Goal: Transaction & Acquisition: Purchase product/service

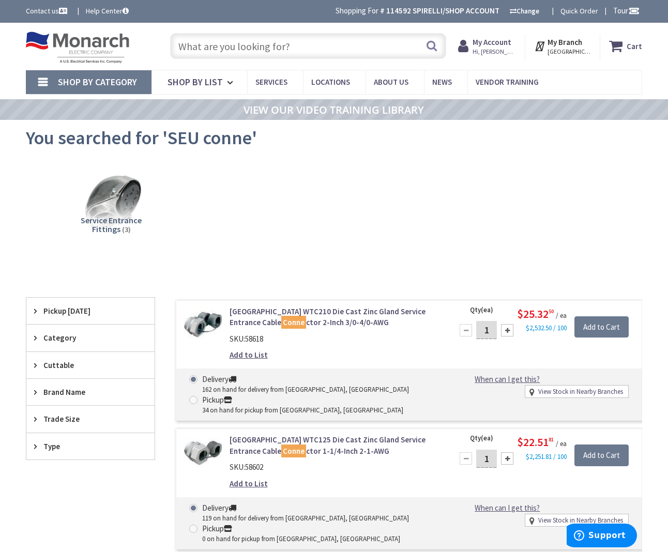
drag, startPoint x: 244, startPoint y: 48, endPoint x: 256, endPoint y: 45, distance: 12.3
click at [244, 48] on input "text" at bounding box center [308, 46] width 276 height 26
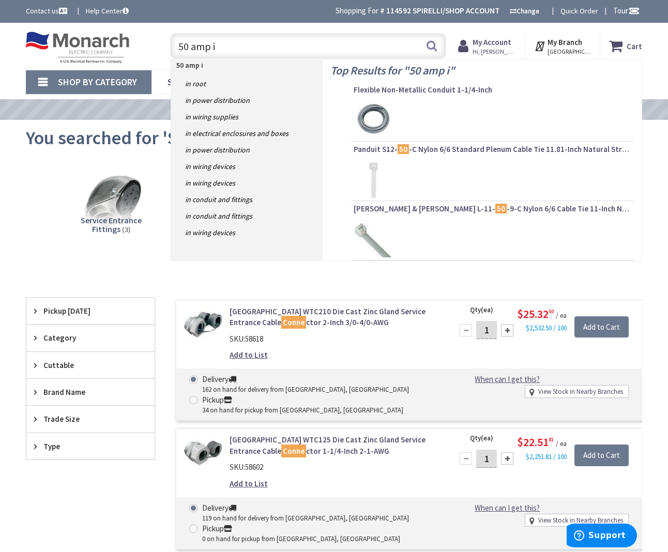
type input "50 amp in"
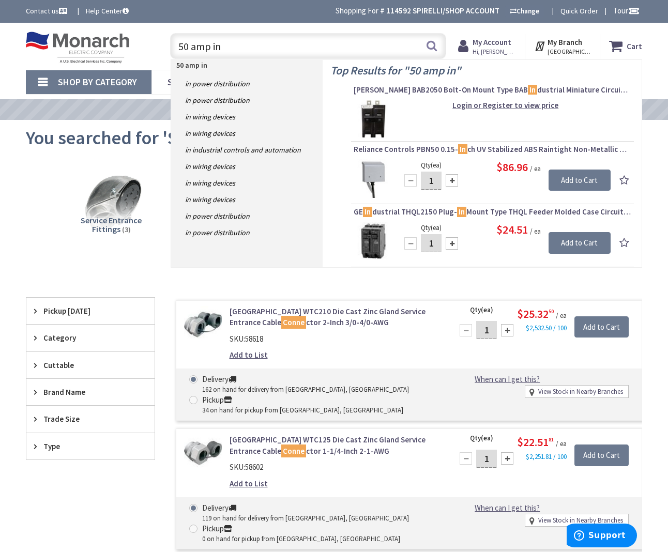
drag, startPoint x: 195, startPoint y: 45, endPoint x: 162, endPoint y: 42, distance: 33.7
click at [161, 43] on div "50 amp in 50 amp in Search" at bounding box center [305, 45] width 297 height 33
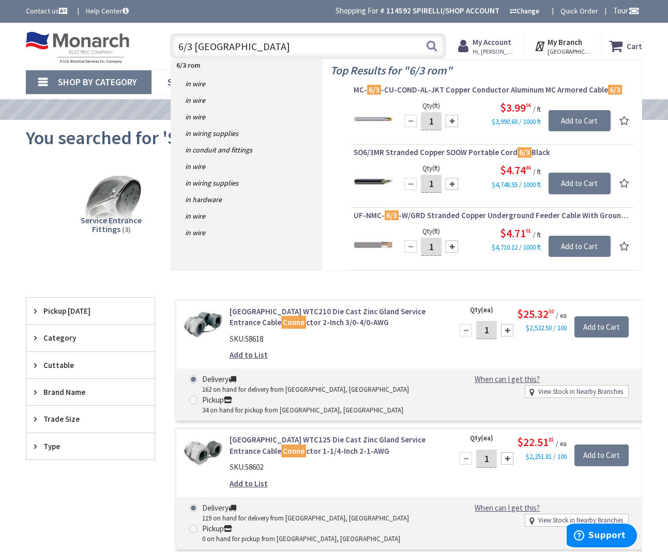
type input "6/3 romex"
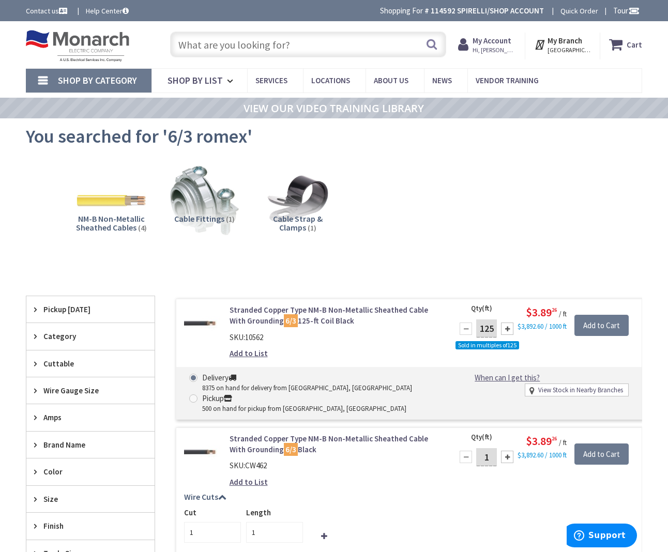
type input "[GEOGRAPHIC_DATA], [GEOGRAPHIC_DATA]"
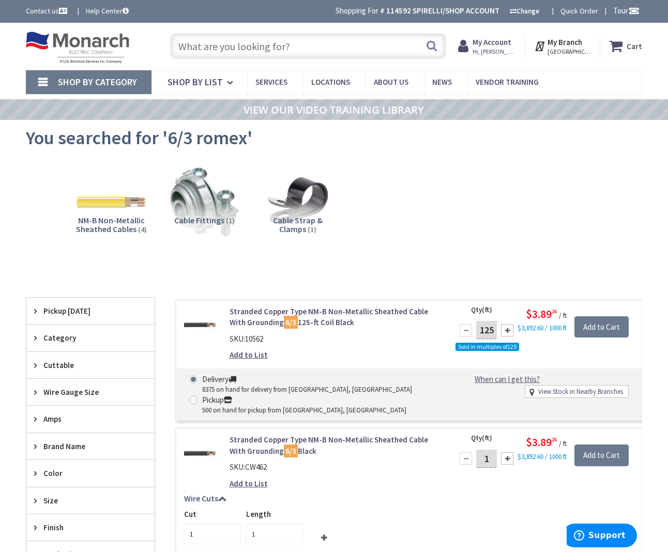
click at [250, 48] on input "text" at bounding box center [308, 46] width 276 height 26
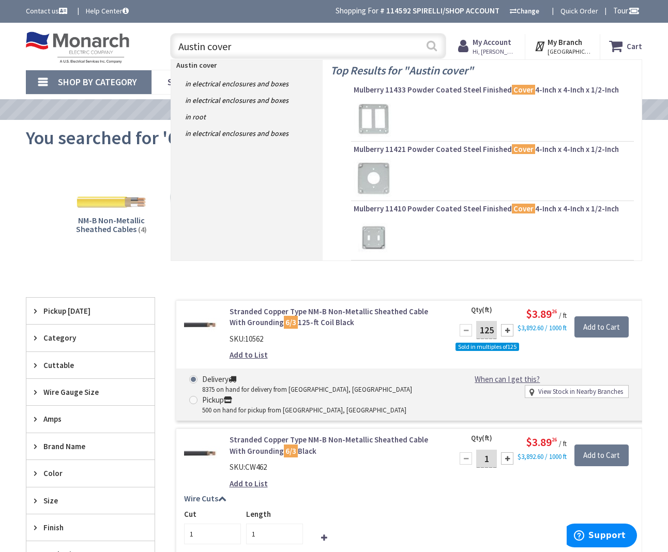
type input "Austin cover"
click at [432, 47] on button "Search" at bounding box center [431, 45] width 13 height 23
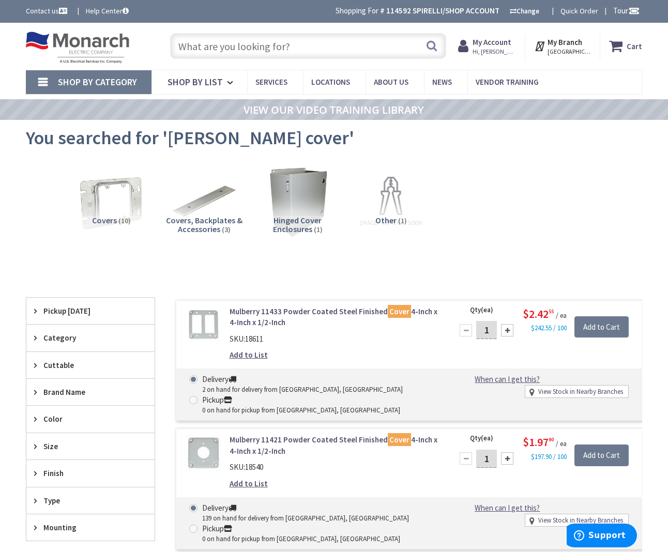
drag, startPoint x: 299, startPoint y: 51, endPoint x: 323, endPoint y: 42, distance: 25.5
click at [299, 51] on input "text" at bounding box center [308, 46] width 276 height 26
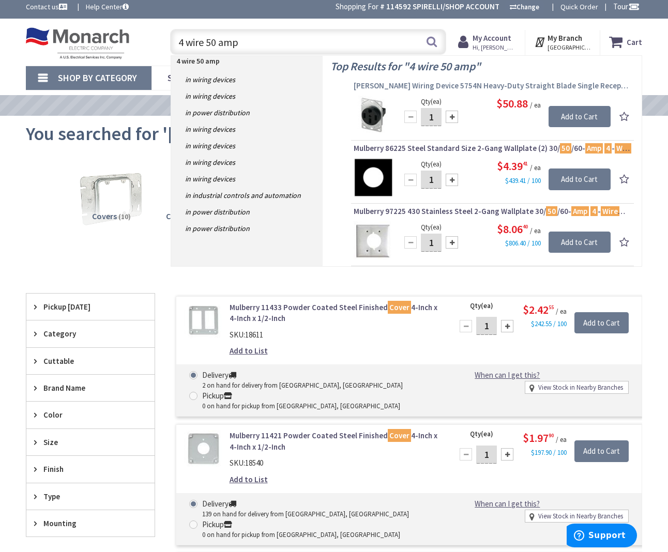
scroll to position [4, 0]
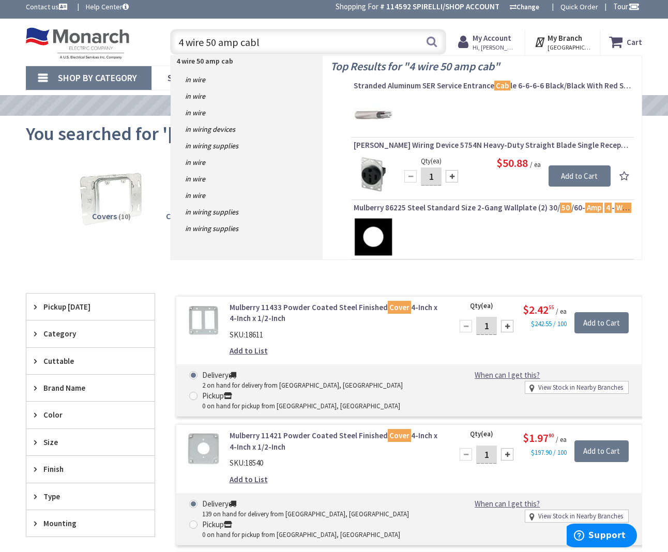
type input "4 wire 50 amp cable"
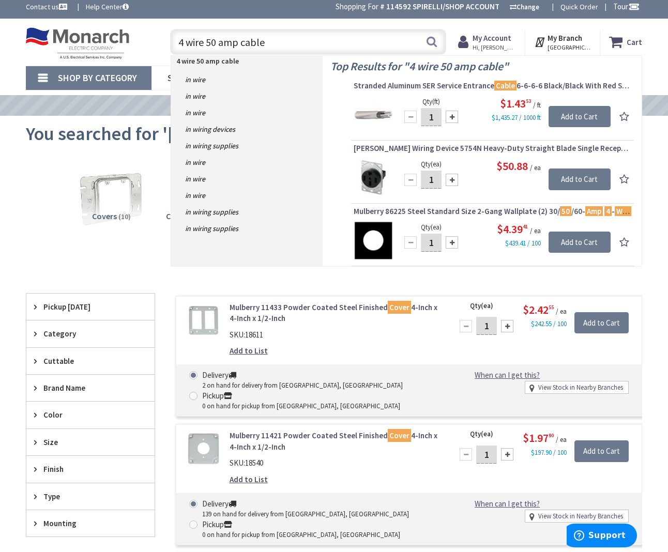
drag, startPoint x: 264, startPoint y: 46, endPoint x: 212, endPoint y: 39, distance: 52.2
click at [156, 39] on div "Toggle Nav 4 wire 50 amp cable 4 wire 50 amp cable Search Cart My Cart Close" at bounding box center [334, 42] width 632 height 35
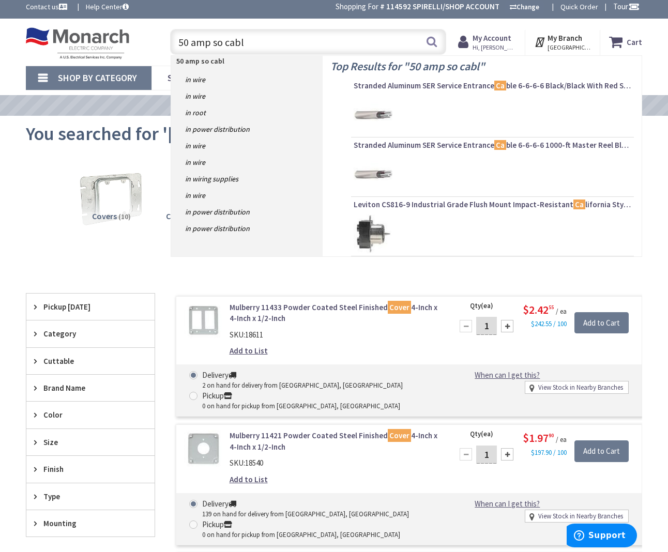
type input "50 amp so cable"
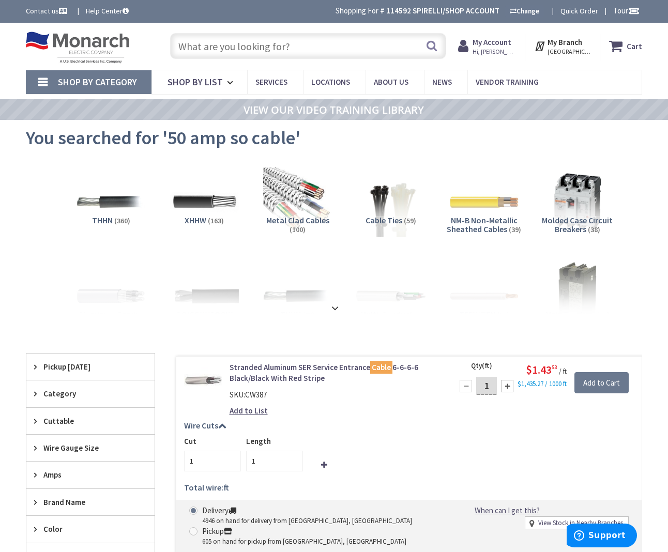
drag, startPoint x: 259, startPoint y: 44, endPoint x: 268, endPoint y: 51, distance: 11.8
click at [259, 44] on input "text" at bounding box center [308, 46] width 276 height 26
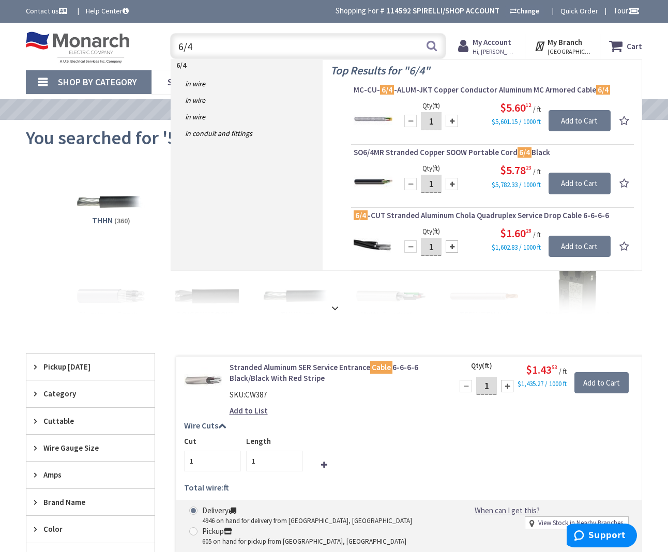
drag, startPoint x: 259, startPoint y: 43, endPoint x: 273, endPoint y: 48, distance: 14.6
click at [259, 44] on input "6/4" at bounding box center [308, 46] width 276 height 26
type input "6"
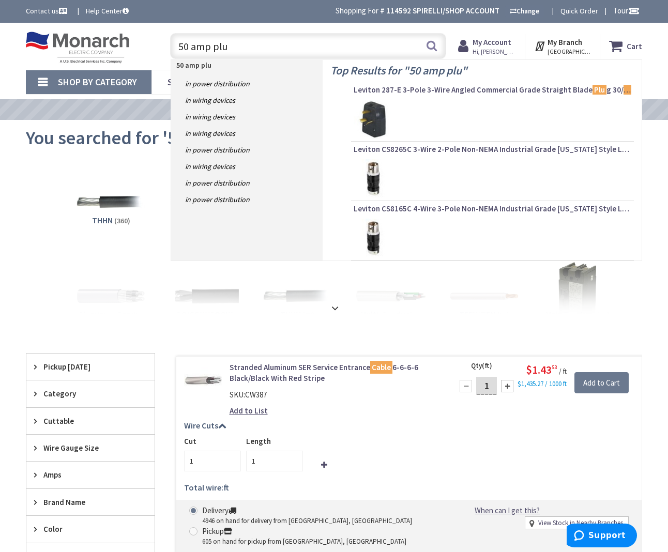
type input "50 amp plug"
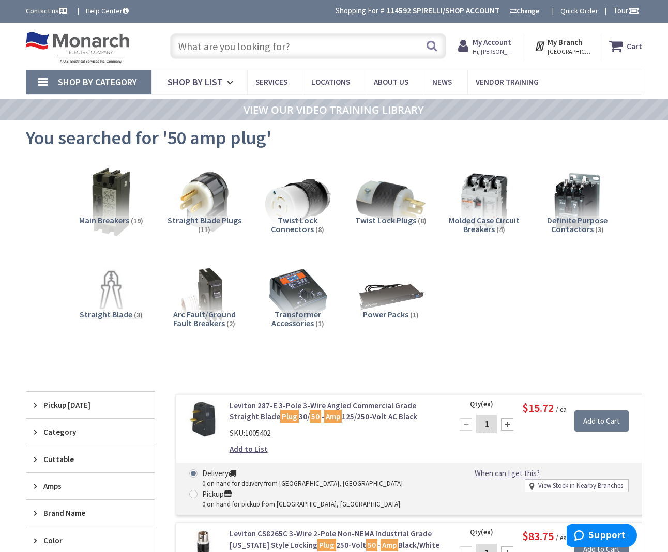
click at [277, 49] on input "text" at bounding box center [308, 46] width 276 height 26
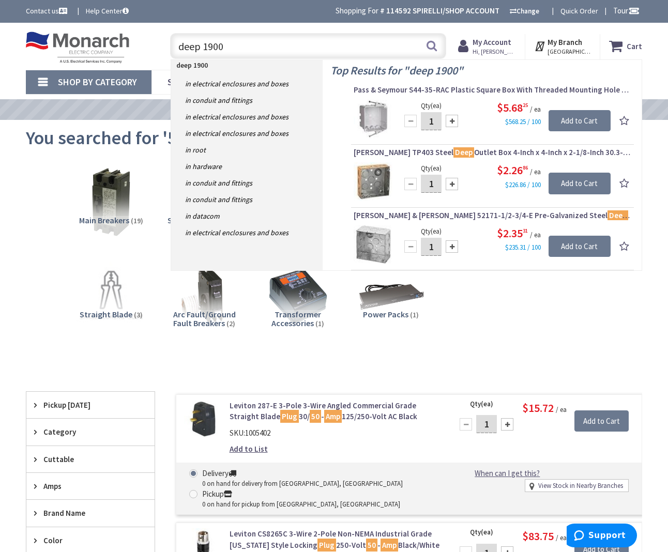
drag, startPoint x: 260, startPoint y: 44, endPoint x: 140, endPoint y: 45, distance: 120.5
click at [140, 45] on div "Toggle Nav deep 1900 deep 1900 Search Cart My Cart Close" at bounding box center [334, 46] width 632 height 35
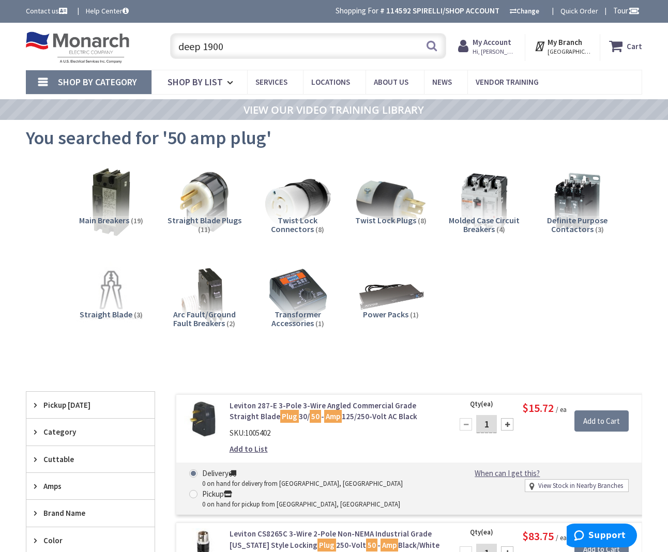
type input "deep 1900"
click at [213, 44] on input "deep 1900" at bounding box center [308, 46] width 276 height 26
drag, startPoint x: 229, startPoint y: 47, endPoint x: 170, endPoint y: 42, distance: 58.7
click at [170, 42] on input "deep 1900" at bounding box center [308, 46] width 276 height 26
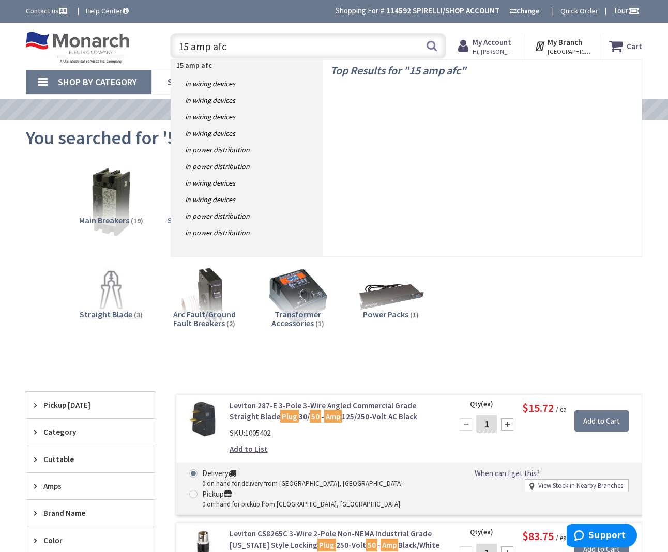
type input "15 amp afci"
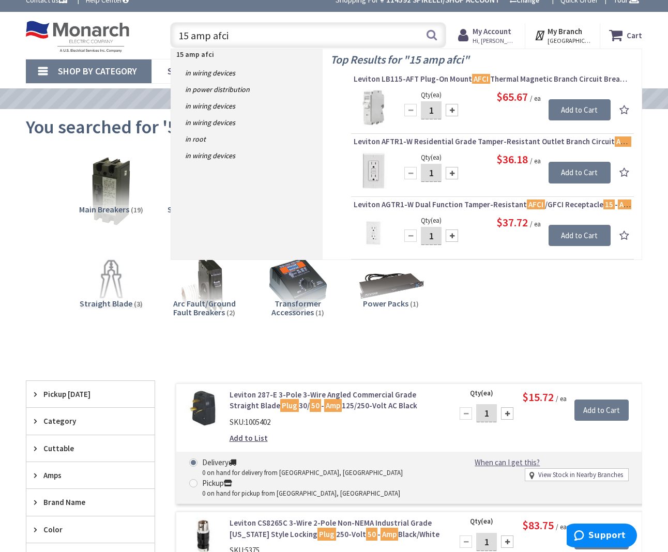
scroll to position [11, 0]
drag, startPoint x: 247, startPoint y: 32, endPoint x: 152, endPoint y: 33, distance: 94.6
click at [152, 33] on div "Toggle Nav 15 amp afci 15 amp afci Search Cart My Cart Close You have no items …" at bounding box center [334, 35] width 632 height 35
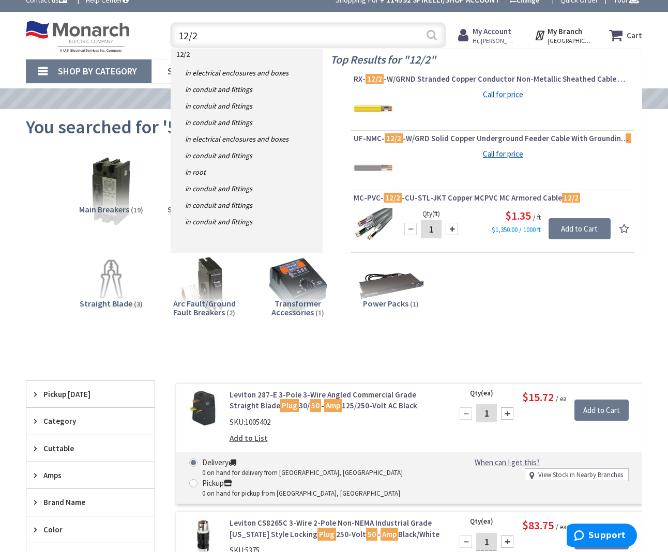
type input "12/2"
click at [431, 34] on button "Search" at bounding box center [431, 34] width 13 height 23
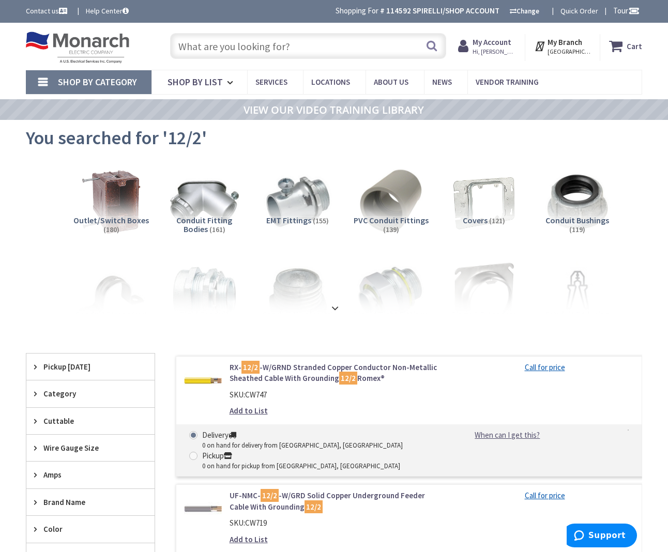
click at [273, 43] on input "text" at bounding box center [308, 46] width 276 height 26
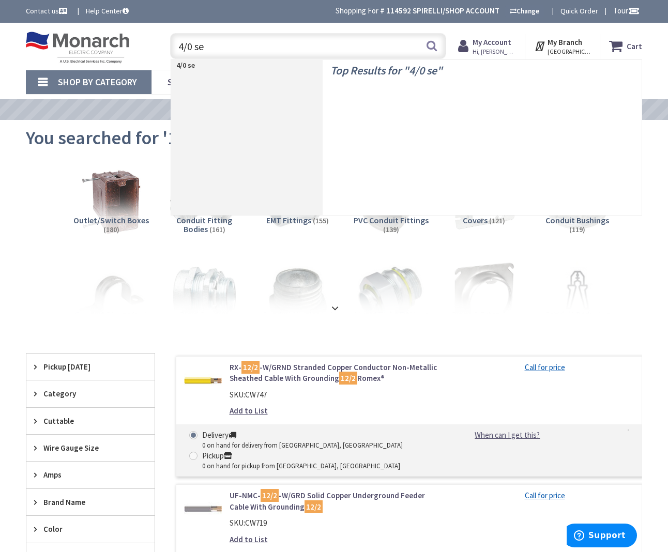
type input "4/0 seu"
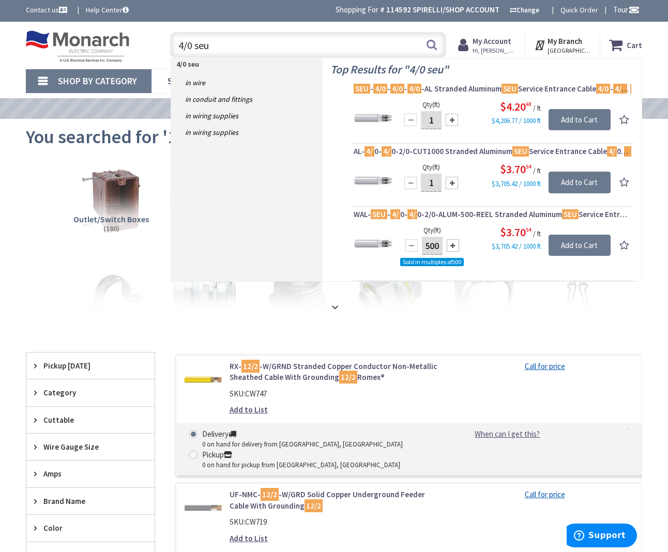
scroll to position [2, 1]
